Goal: Task Accomplishment & Management: Manage account settings

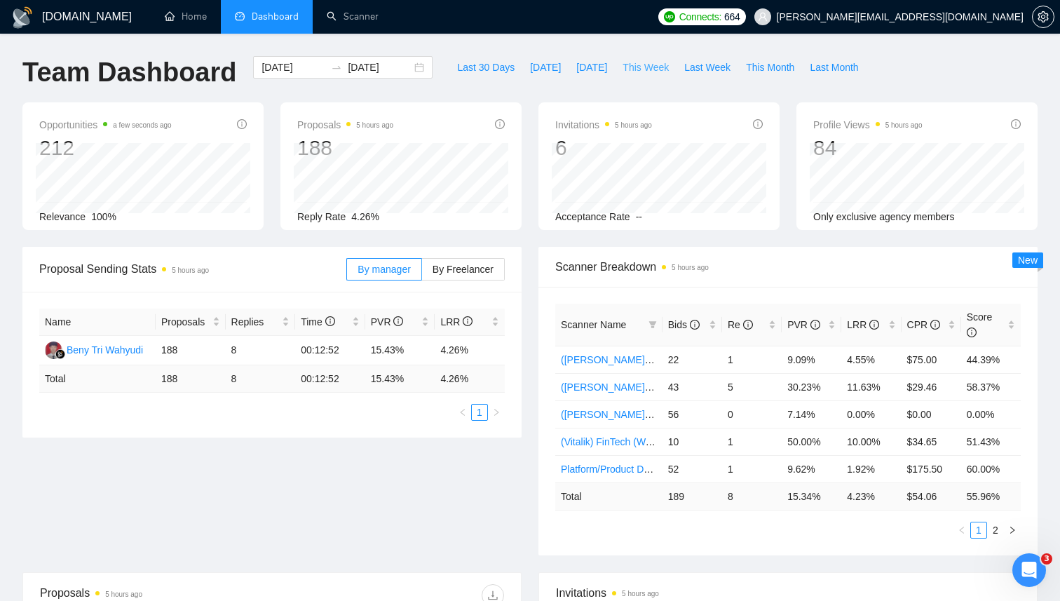
click at [634, 65] on span "This Week" at bounding box center [646, 67] width 46 height 15
type input "[DATE]"
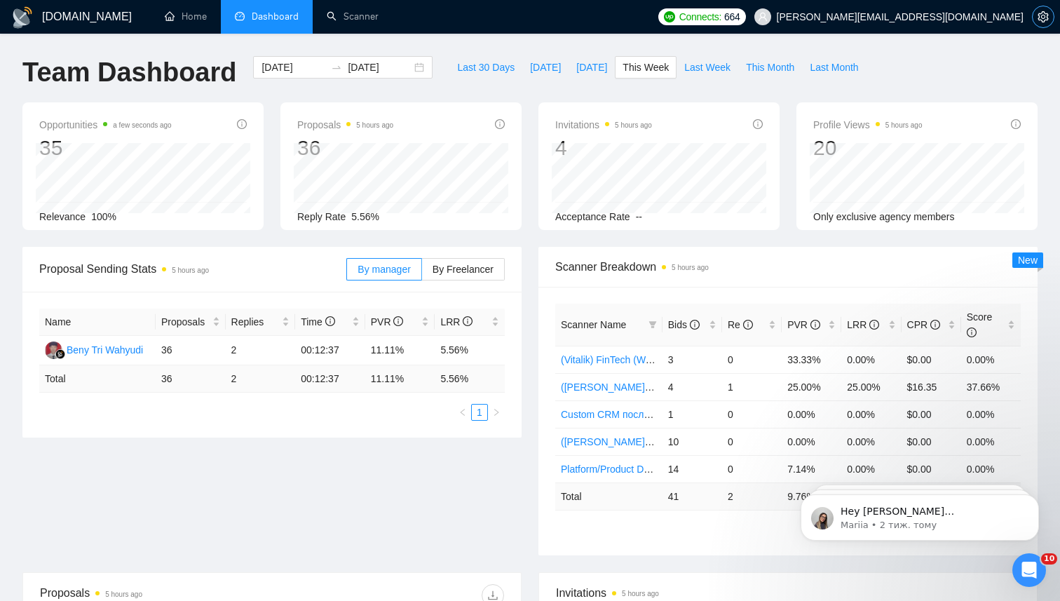
click at [1043, 16] on icon "setting" at bounding box center [1043, 16] width 11 height 11
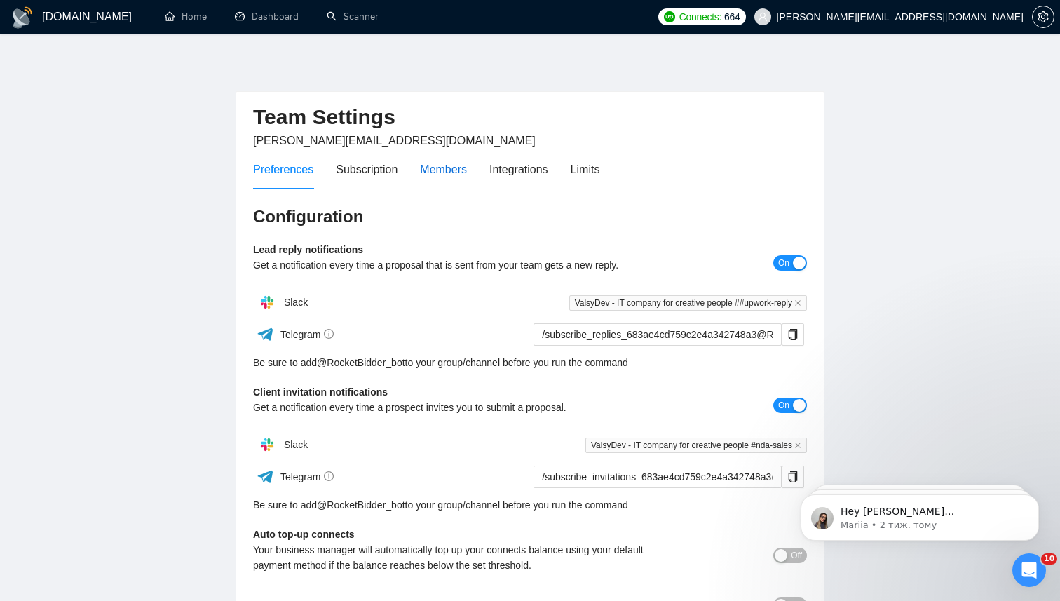
click at [451, 175] on div "Members" at bounding box center [443, 170] width 47 height 18
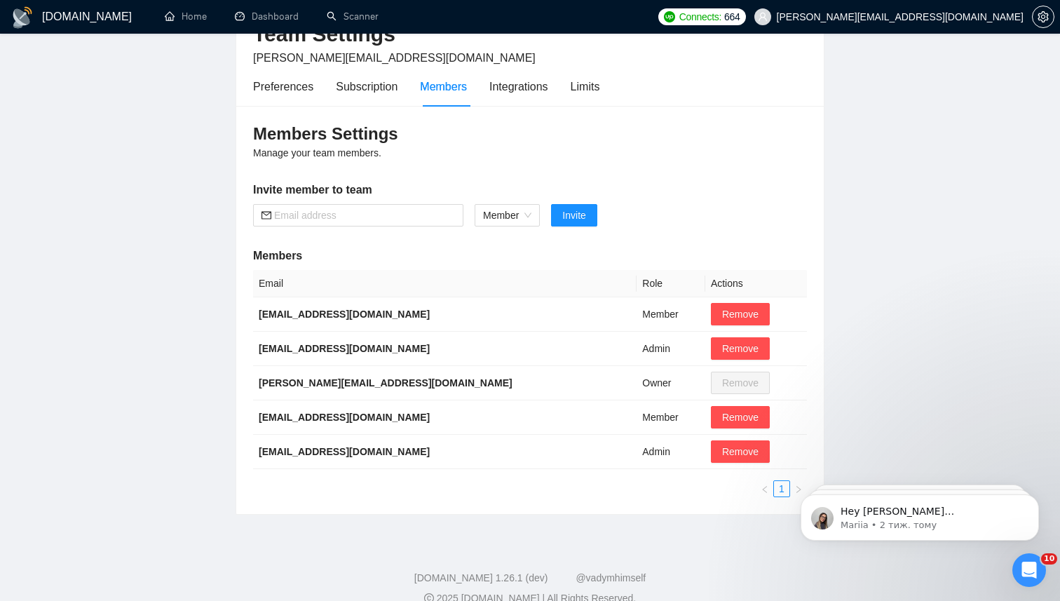
scroll to position [83, 0]
click at [285, 416] on b "[EMAIL_ADDRESS][DOMAIN_NAME]" at bounding box center [344, 416] width 171 height 11
click at [303, 416] on b "[EMAIL_ADDRESS][DOMAIN_NAME]" at bounding box center [344, 416] width 171 height 11
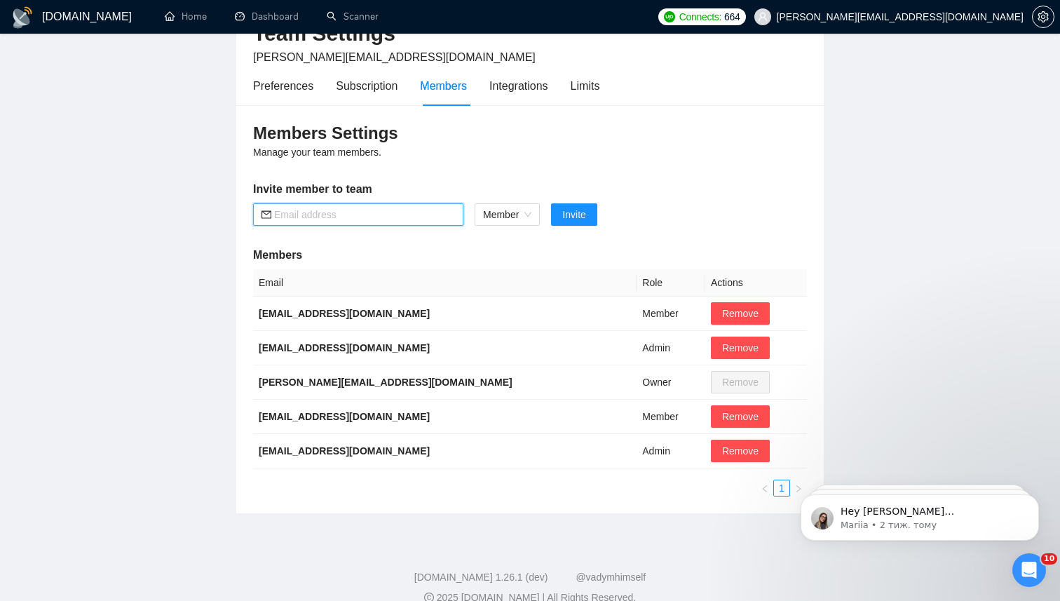
click at [360, 210] on input "text" at bounding box center [364, 214] width 181 height 15
paste input "[EMAIL_ADDRESS][DOMAIN_NAME]"
click at [518, 210] on span "Member" at bounding box center [507, 214] width 48 height 21
type input "[EMAIL_ADDRESS][DOMAIN_NAME]"
click at [518, 210] on span "Member" at bounding box center [507, 214] width 48 height 21
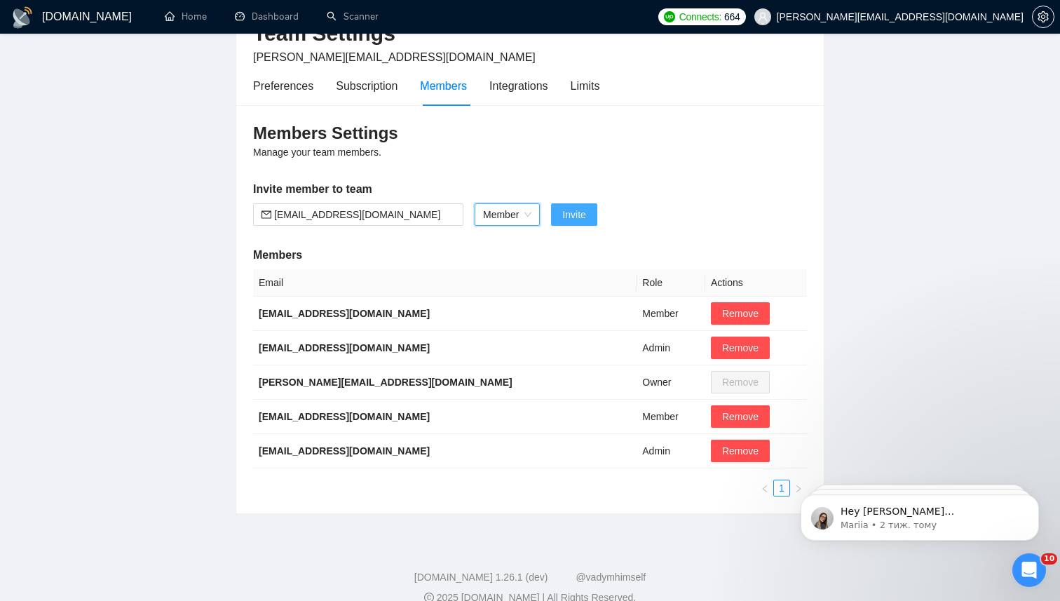
click at [576, 214] on span "Invite" at bounding box center [573, 214] width 23 height 15
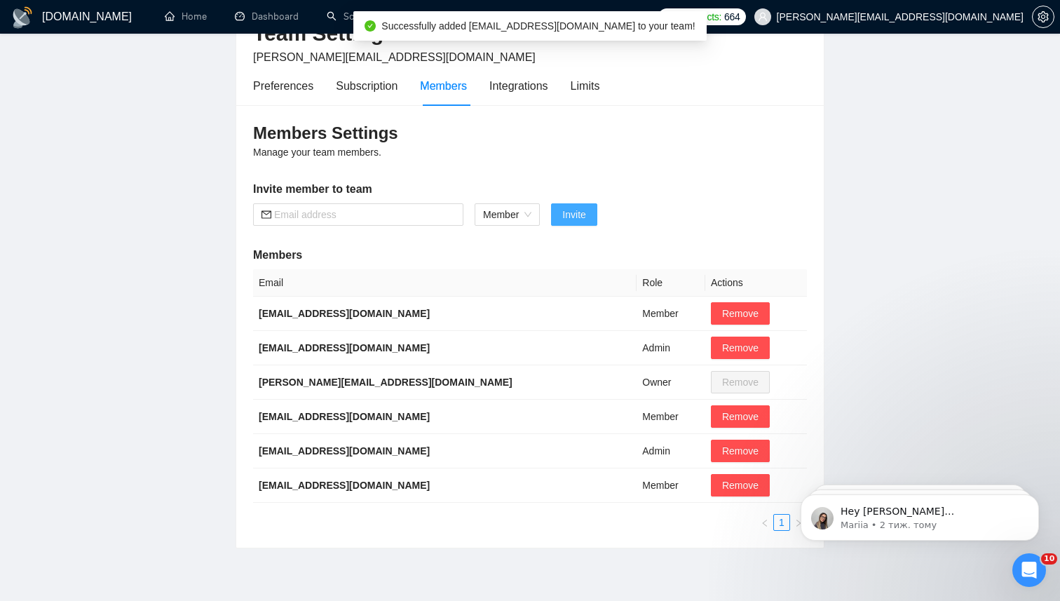
scroll to position [0, 0]
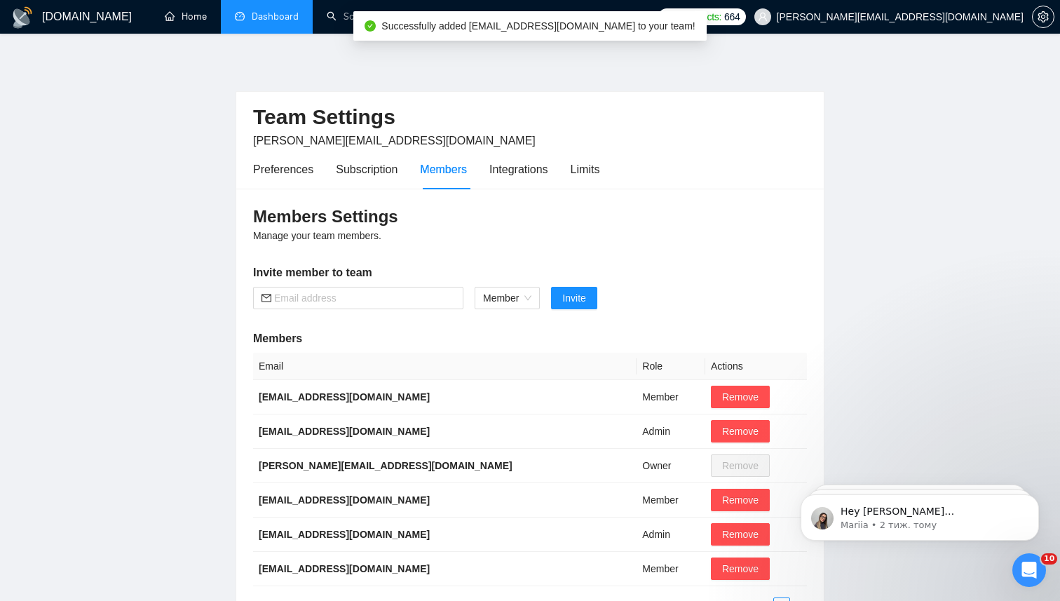
click at [255, 21] on link "Dashboard" at bounding box center [267, 17] width 64 height 12
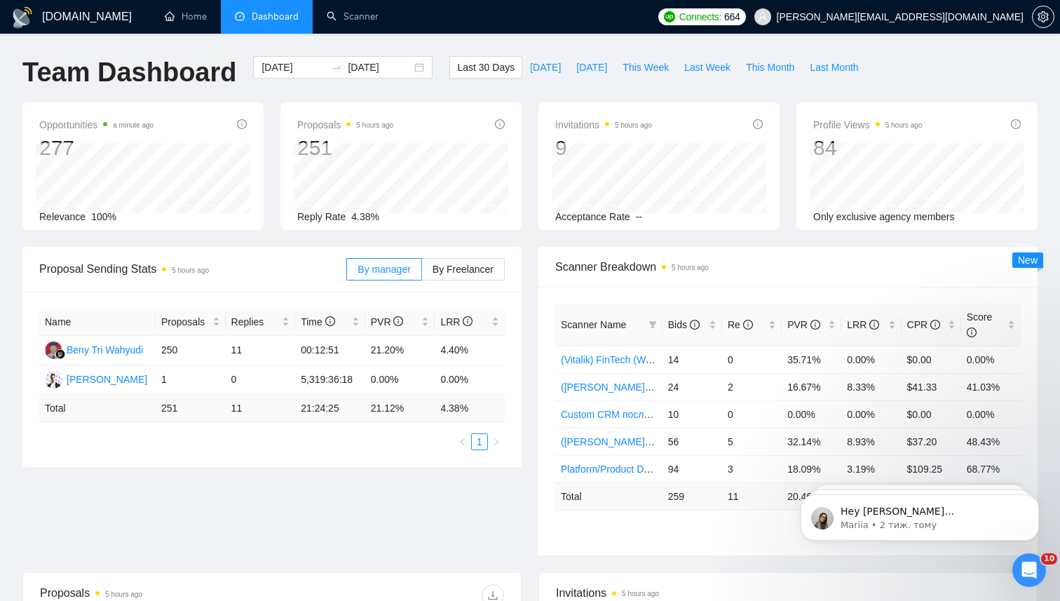
click at [529, 93] on div "Last 30 Days [DATE] [DATE] This Week Last Week This Month Last Month" at bounding box center [657, 79] width 433 height 46
click at [661, 74] on span "This Week" at bounding box center [646, 67] width 46 height 15
type input "[DATE]"
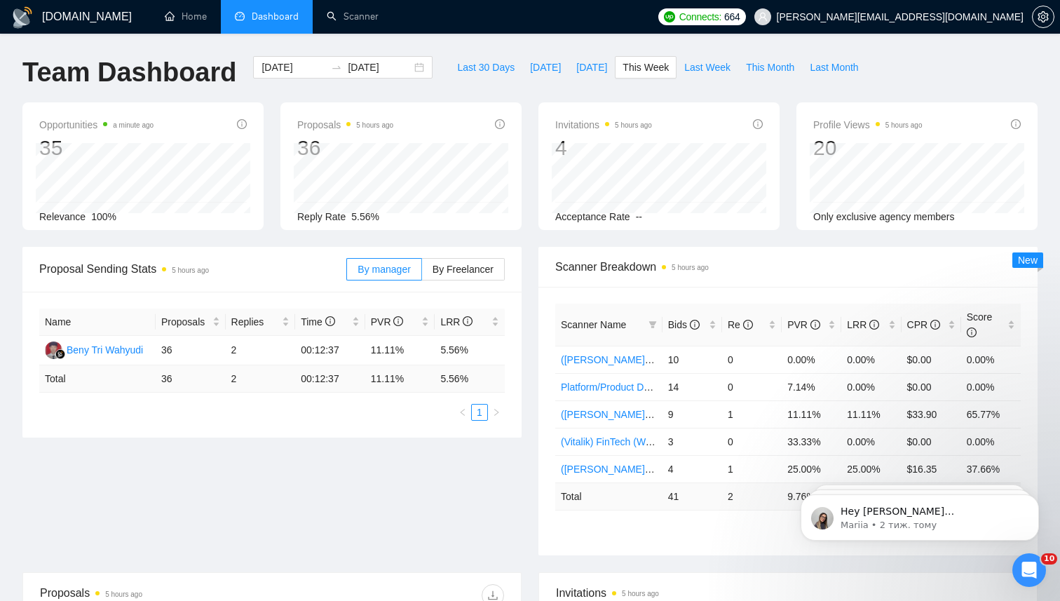
scroll to position [23, 0]
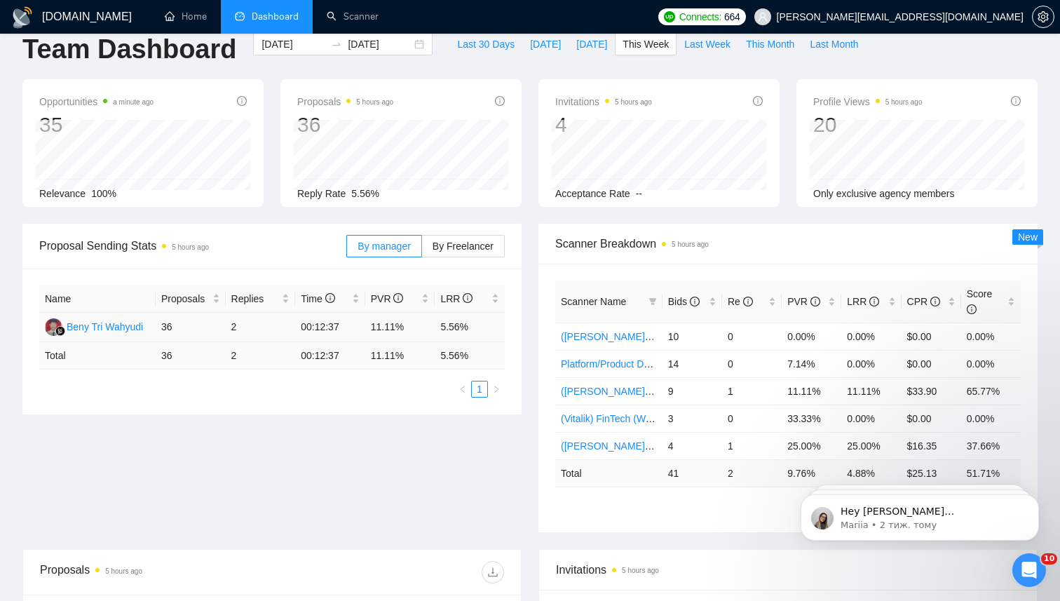
click at [168, 323] on td "36" at bounding box center [191, 327] width 70 height 29
click at [168, 327] on td "36" at bounding box center [191, 327] width 70 height 29
click at [233, 327] on td "2" at bounding box center [261, 327] width 70 height 29
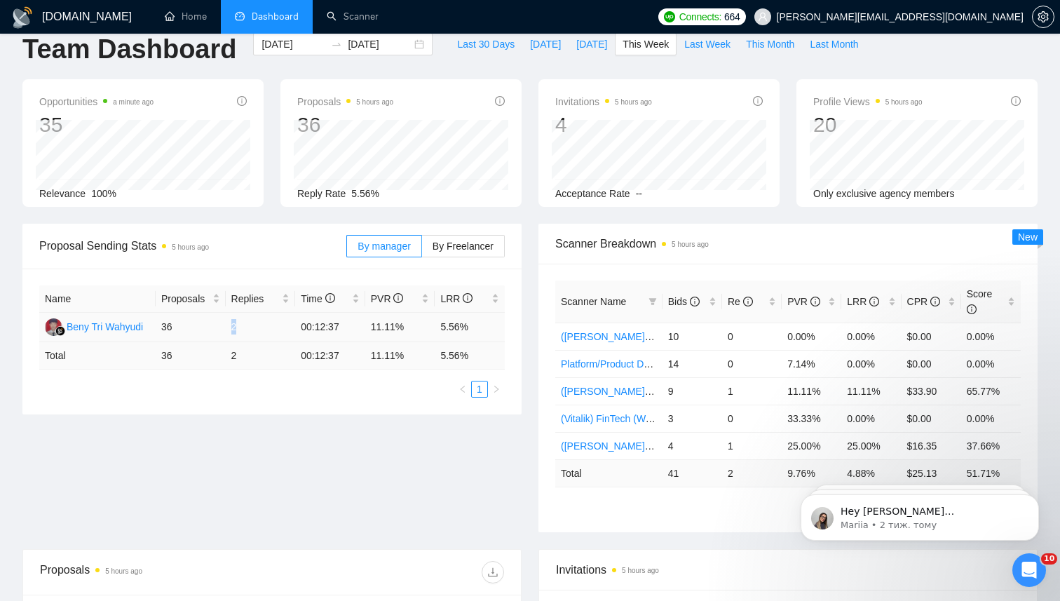
click at [233, 327] on td "2" at bounding box center [261, 327] width 70 height 29
click at [240, 327] on td "2" at bounding box center [261, 327] width 70 height 29
click at [234, 327] on td "2" at bounding box center [261, 327] width 70 height 29
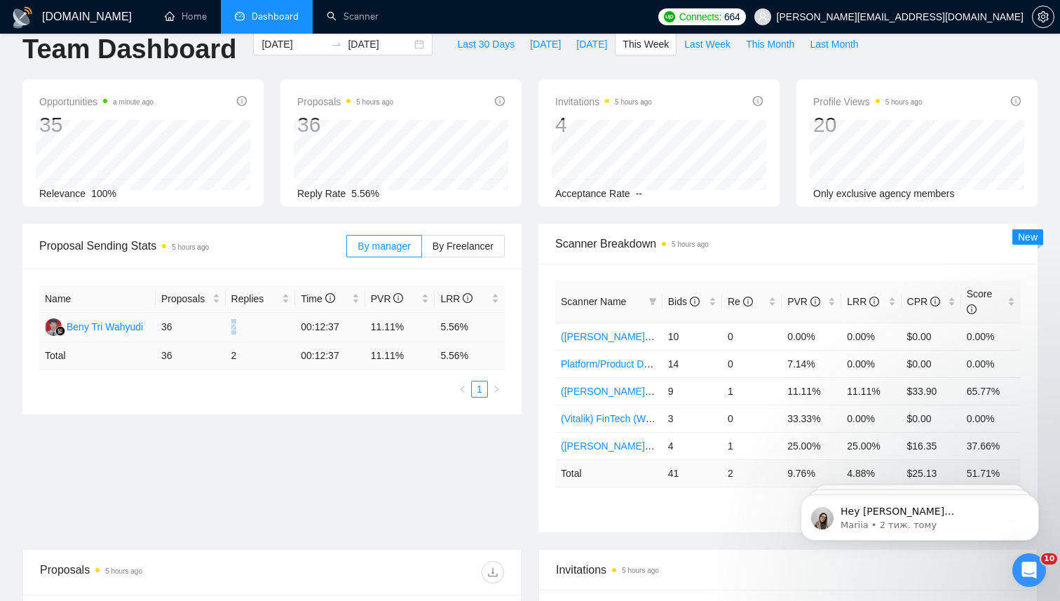
drag, startPoint x: 241, startPoint y: 330, endPoint x: 232, endPoint y: 329, distance: 9.1
click at [232, 329] on td "2" at bounding box center [261, 327] width 70 height 29
